Goal: Task Accomplishment & Management: Use online tool/utility

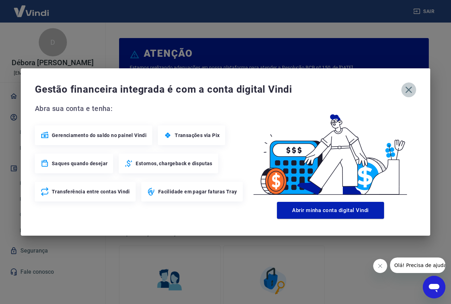
click at [408, 93] on icon "button" at bounding box center [408, 89] width 11 height 11
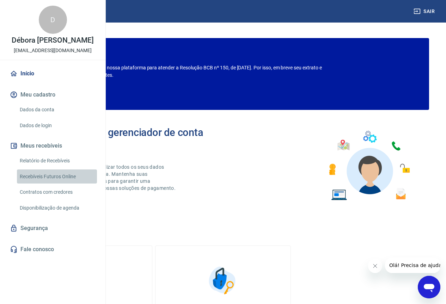
click at [62, 184] on link "Recebíveis Futuros Online" at bounding box center [57, 177] width 80 height 14
